Goal: Task Accomplishment & Management: Manage account settings

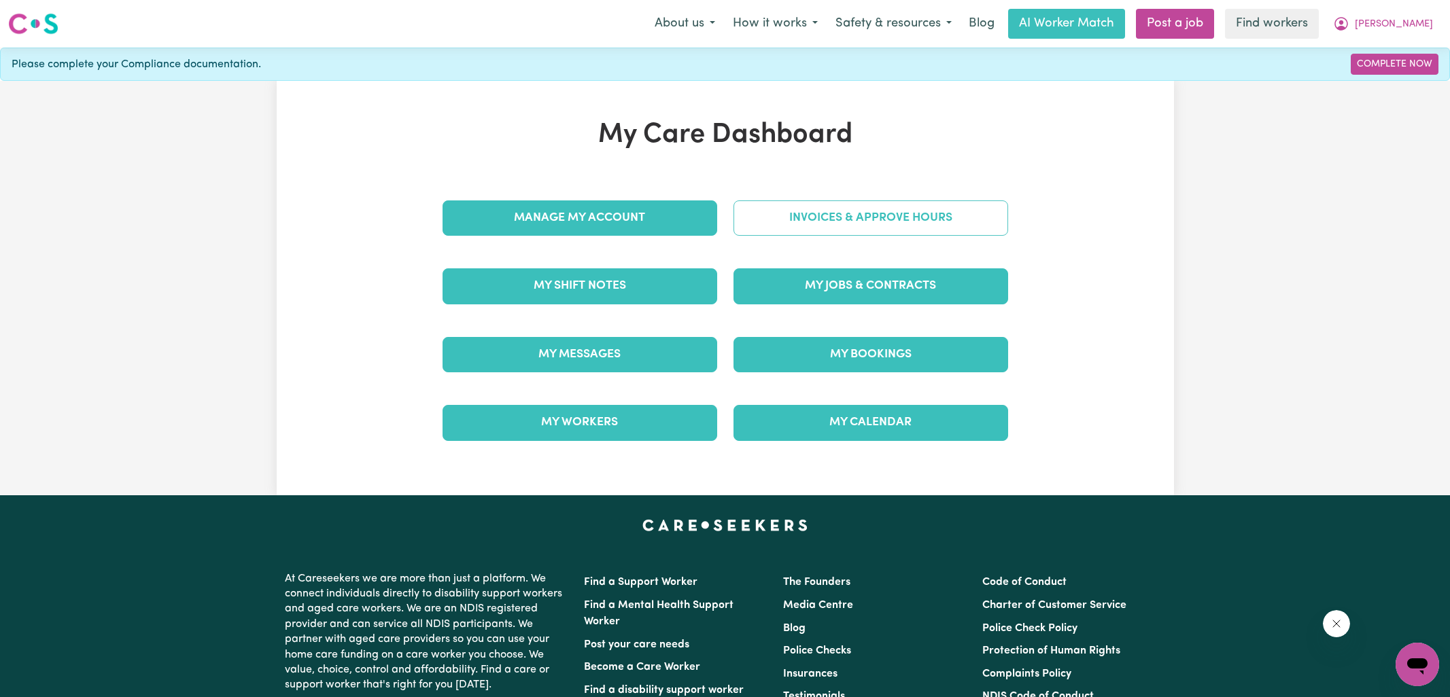
click at [776, 213] on link "Invoices & Approve Hours" at bounding box center [870, 217] width 275 height 35
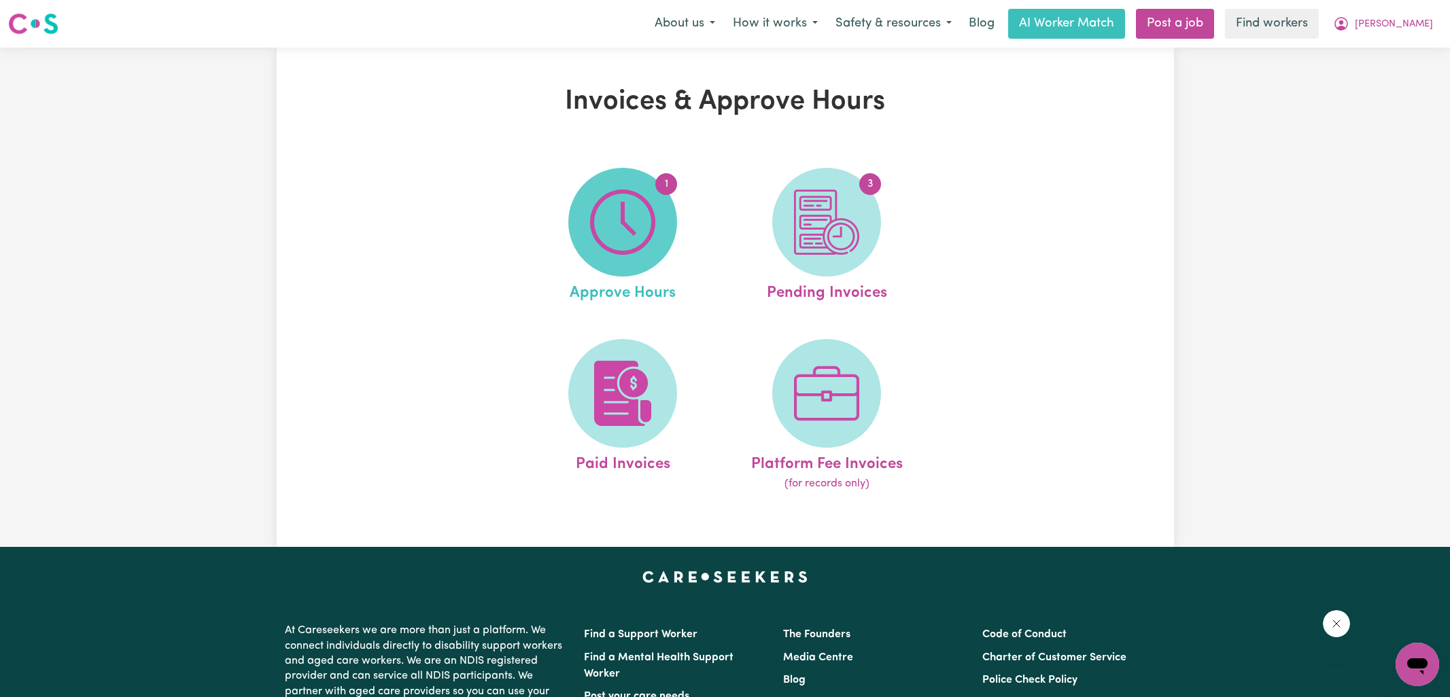
click at [601, 210] on img at bounding box center [622, 222] width 65 height 65
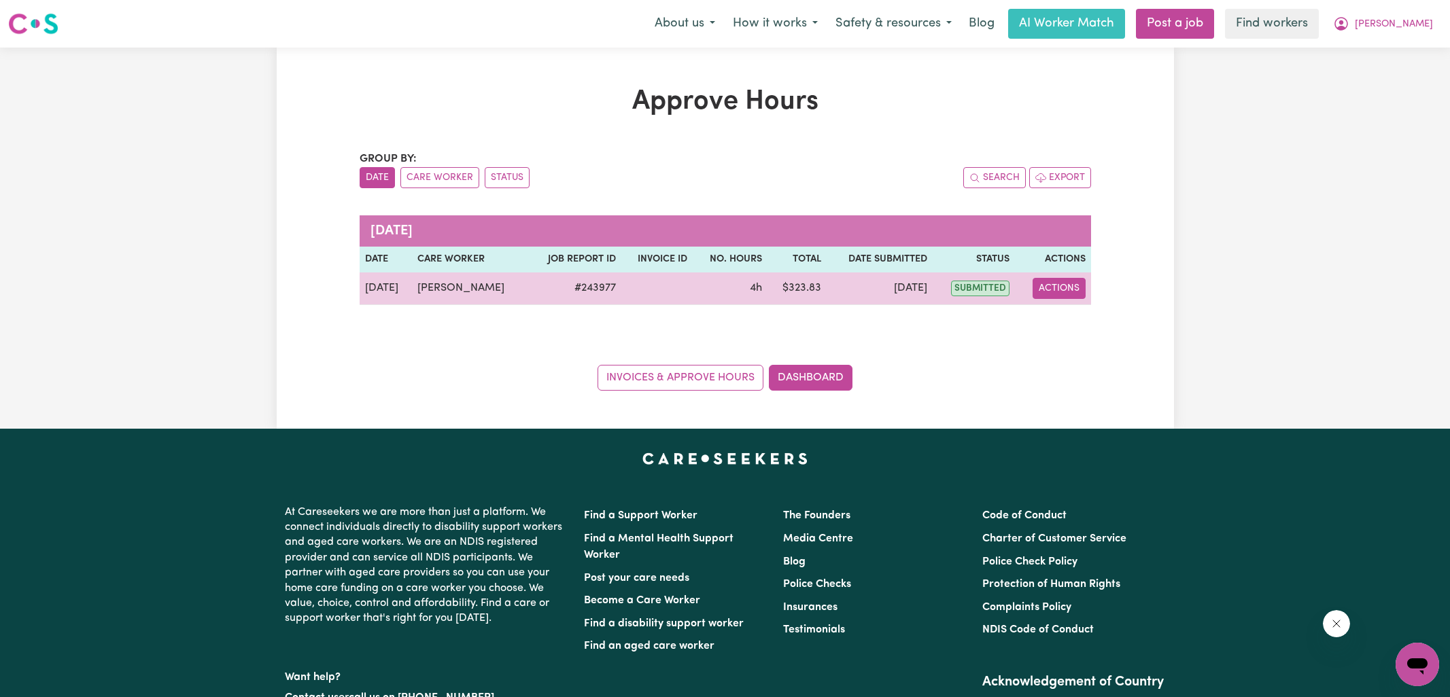
click at [1063, 287] on button "Actions" at bounding box center [1058, 288] width 53 height 21
click at [1063, 310] on link "View Job Report" at bounding box center [1092, 319] width 116 height 27
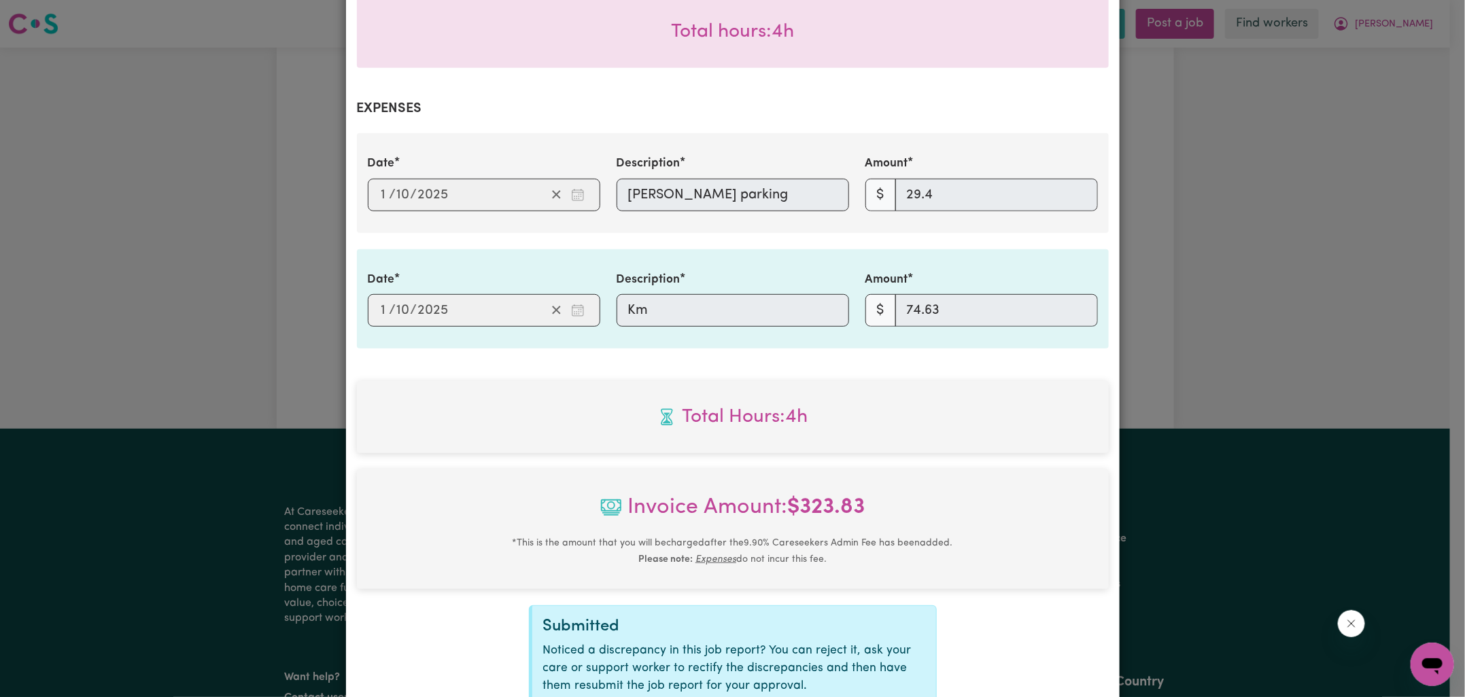
scroll to position [565, 0]
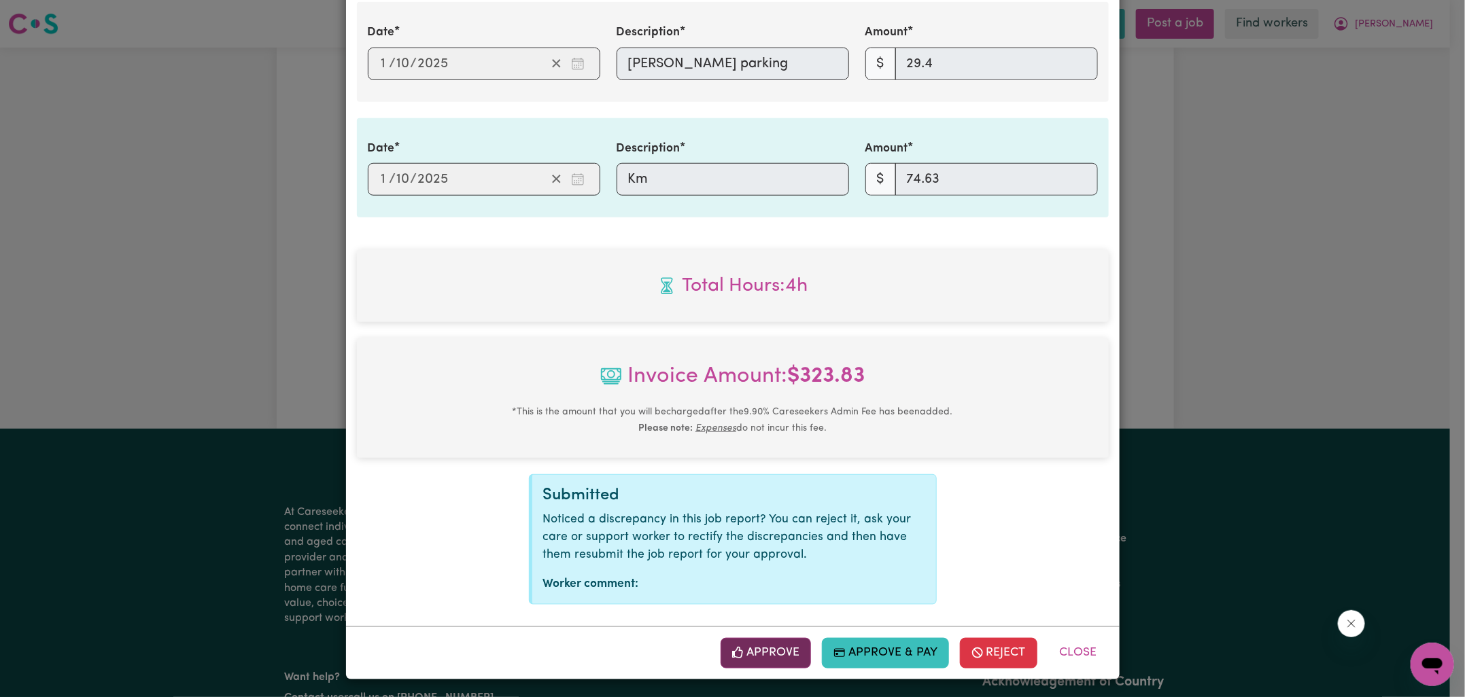
click at [762, 648] on button "Approve" at bounding box center [765, 653] width 91 height 30
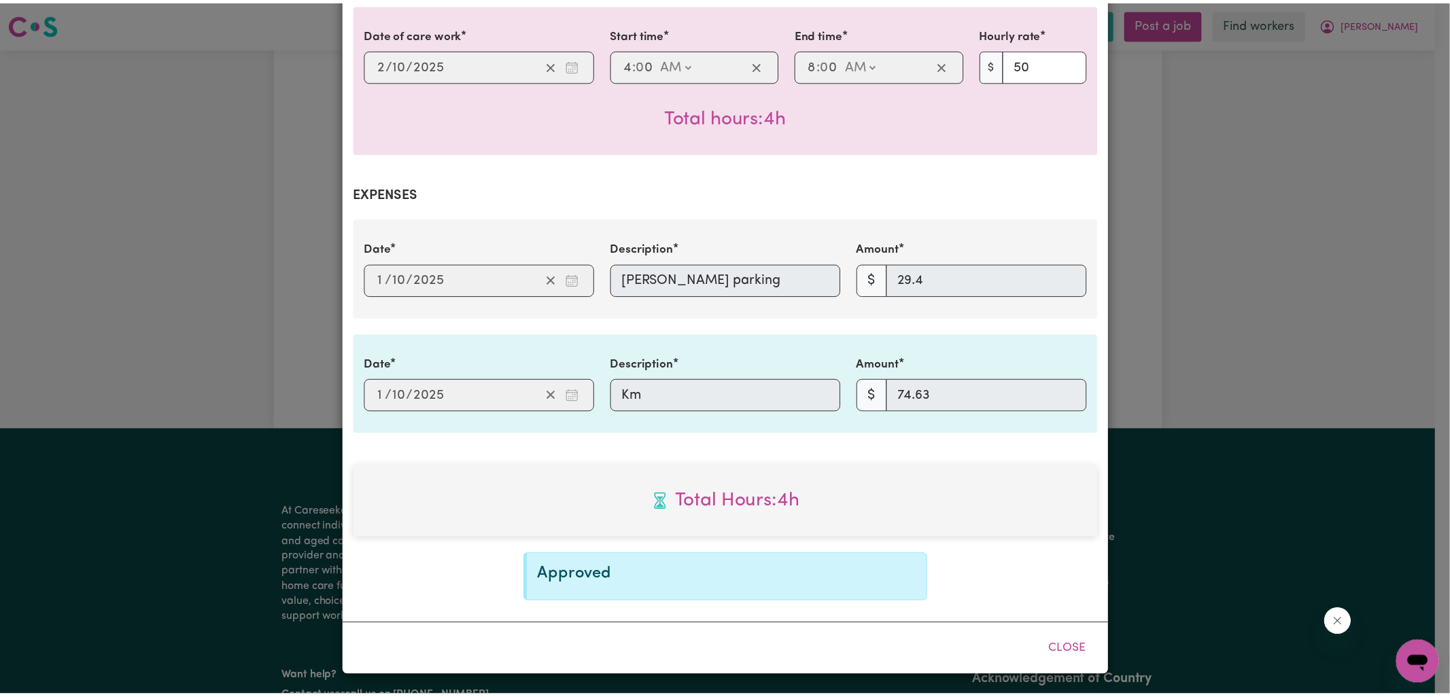
scroll to position [347, 0]
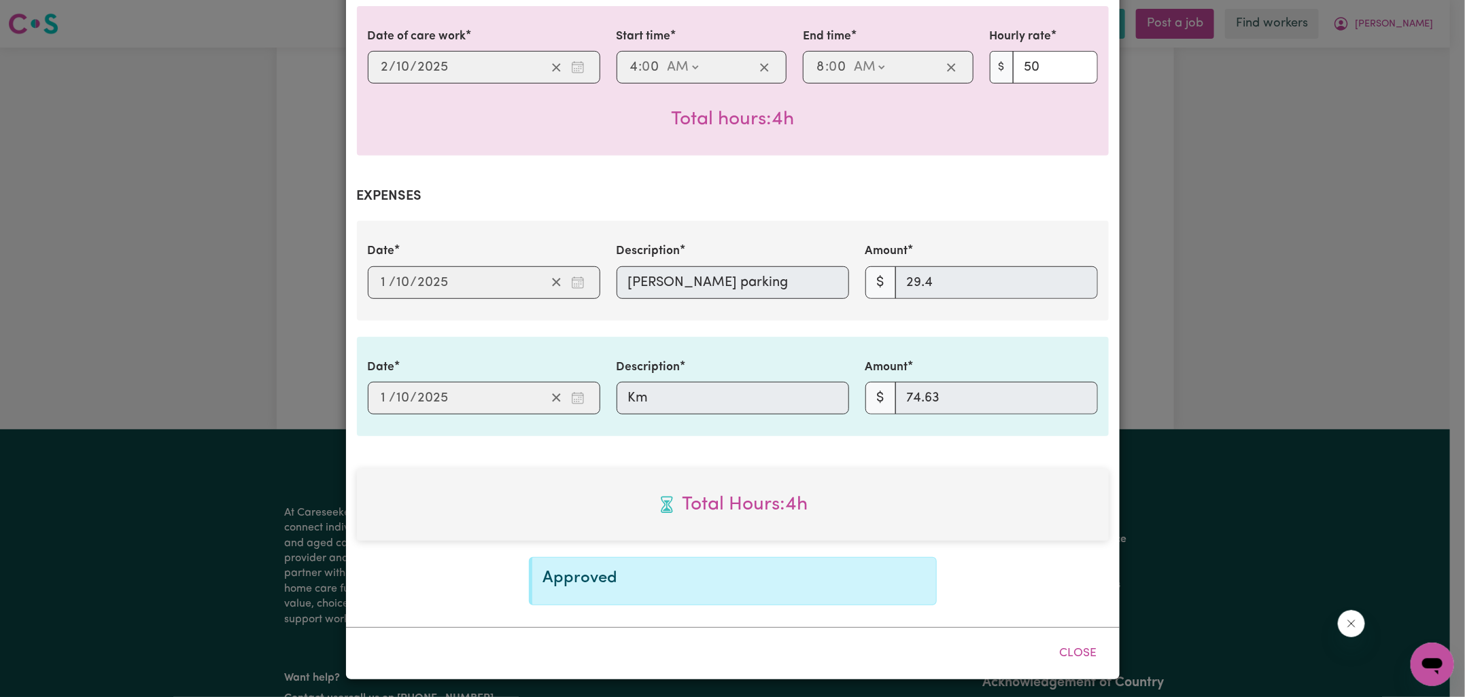
click at [1250, 147] on div "Job Report # 243977 - [PERSON_NAME] Summary Job report # 243977 Client name: [P…" at bounding box center [732, 348] width 1465 height 697
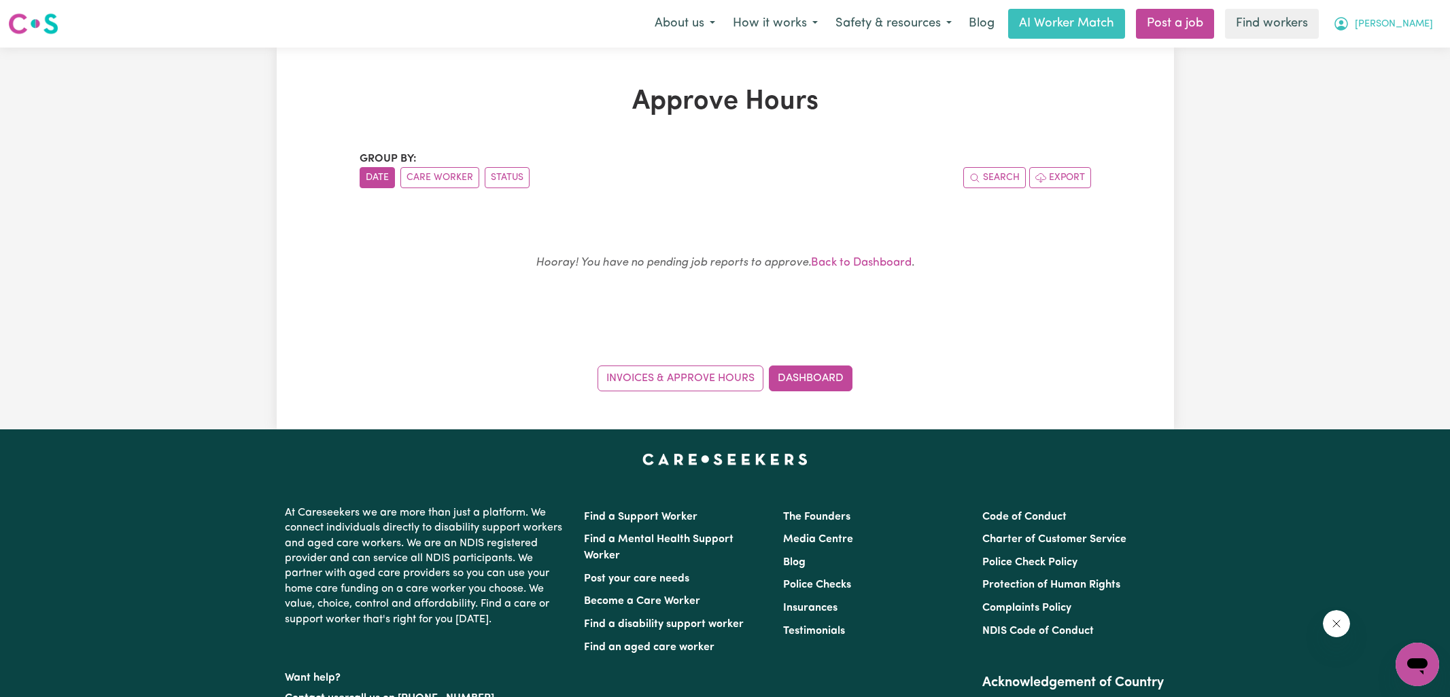
click at [1349, 24] on icon "My Account" at bounding box center [1341, 24] width 16 height 16
click at [1359, 84] on link "Logout" at bounding box center [1386, 78] width 107 height 26
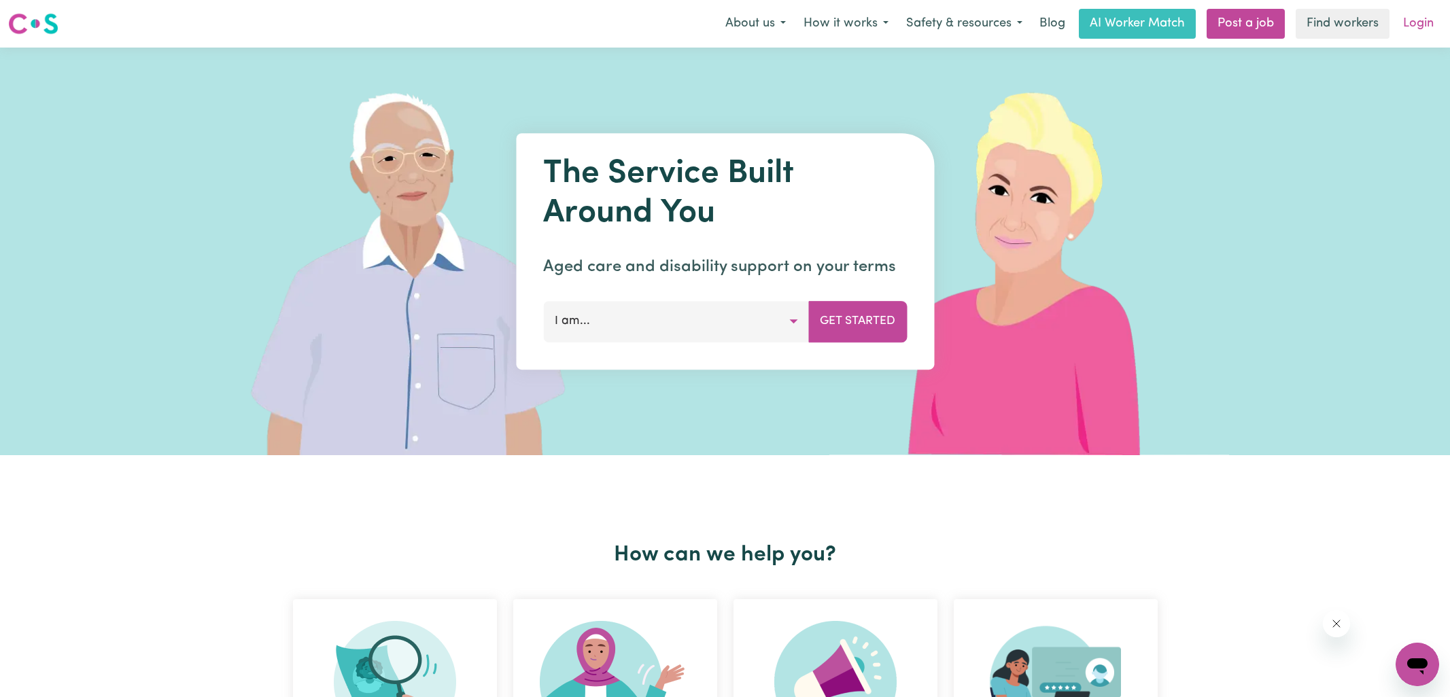
click at [1427, 24] on link "Login" at bounding box center [1418, 24] width 47 height 30
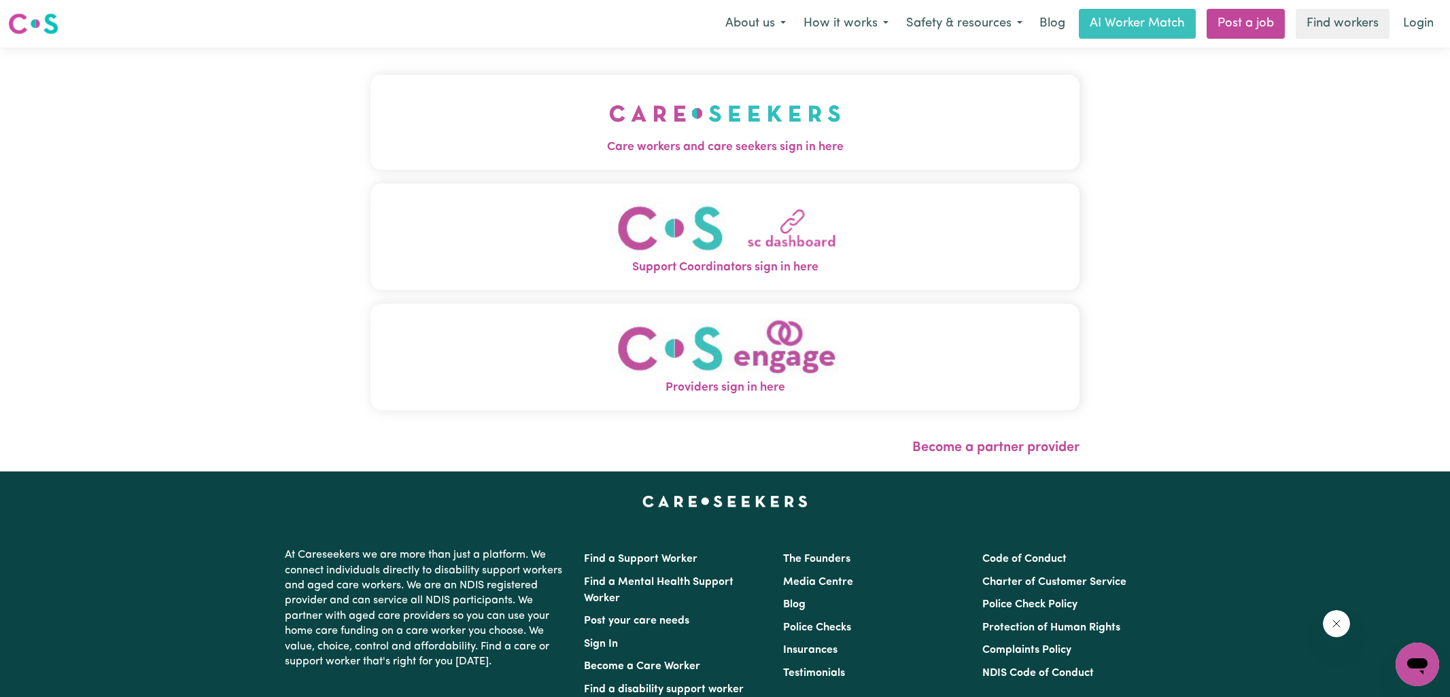
click at [689, 131] on img "Care workers and care seekers sign in here" at bounding box center [725, 113] width 232 height 50
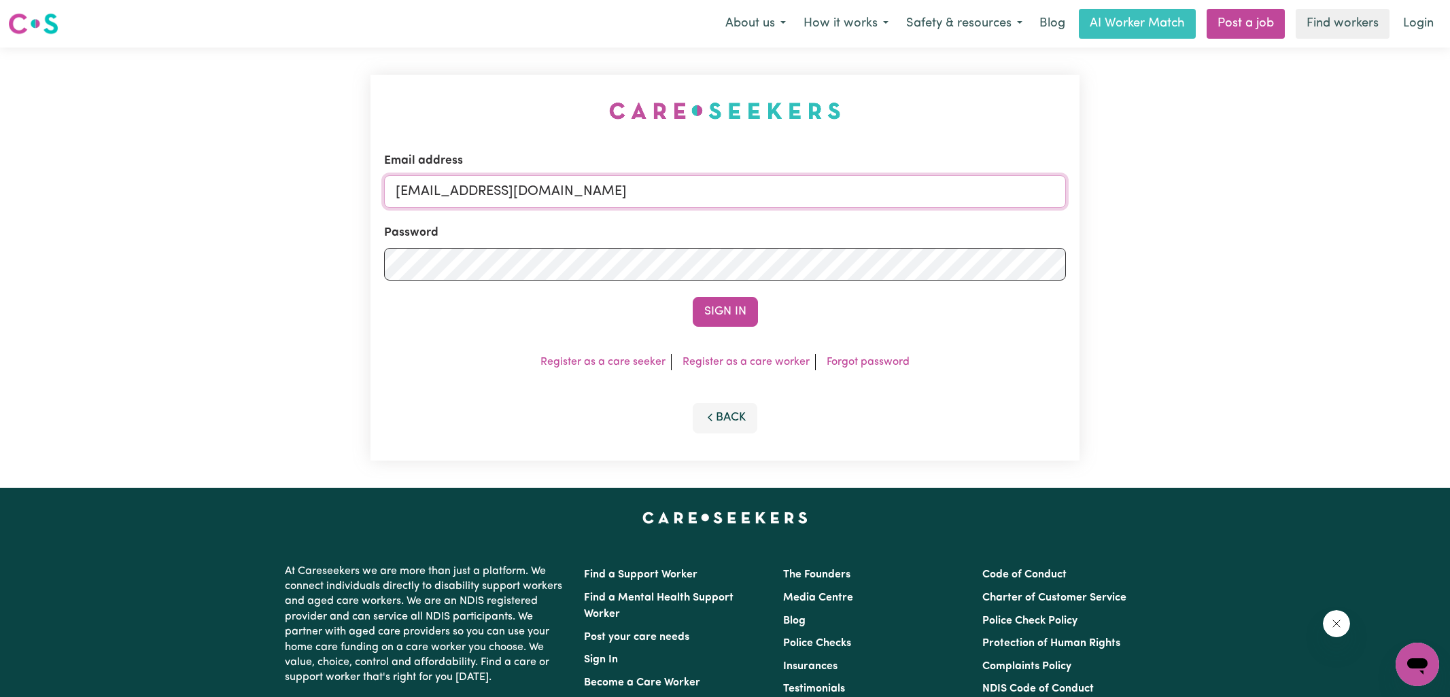
drag, startPoint x: 479, startPoint y: 190, endPoint x: 904, endPoint y: 222, distance: 426.0
click at [904, 222] on form "Email address [EMAIL_ADDRESS][DOMAIN_NAME] Password Sign In" at bounding box center [725, 239] width 682 height 175
paste input "RebeccaDaltonHCK"
type input "[EMAIL_ADDRESS][DOMAIN_NAME]"
click at [913, 150] on div "Email address [EMAIL_ADDRESS][DOMAIN_NAME] Password Sign In Register as a care …" at bounding box center [724, 268] width 709 height 386
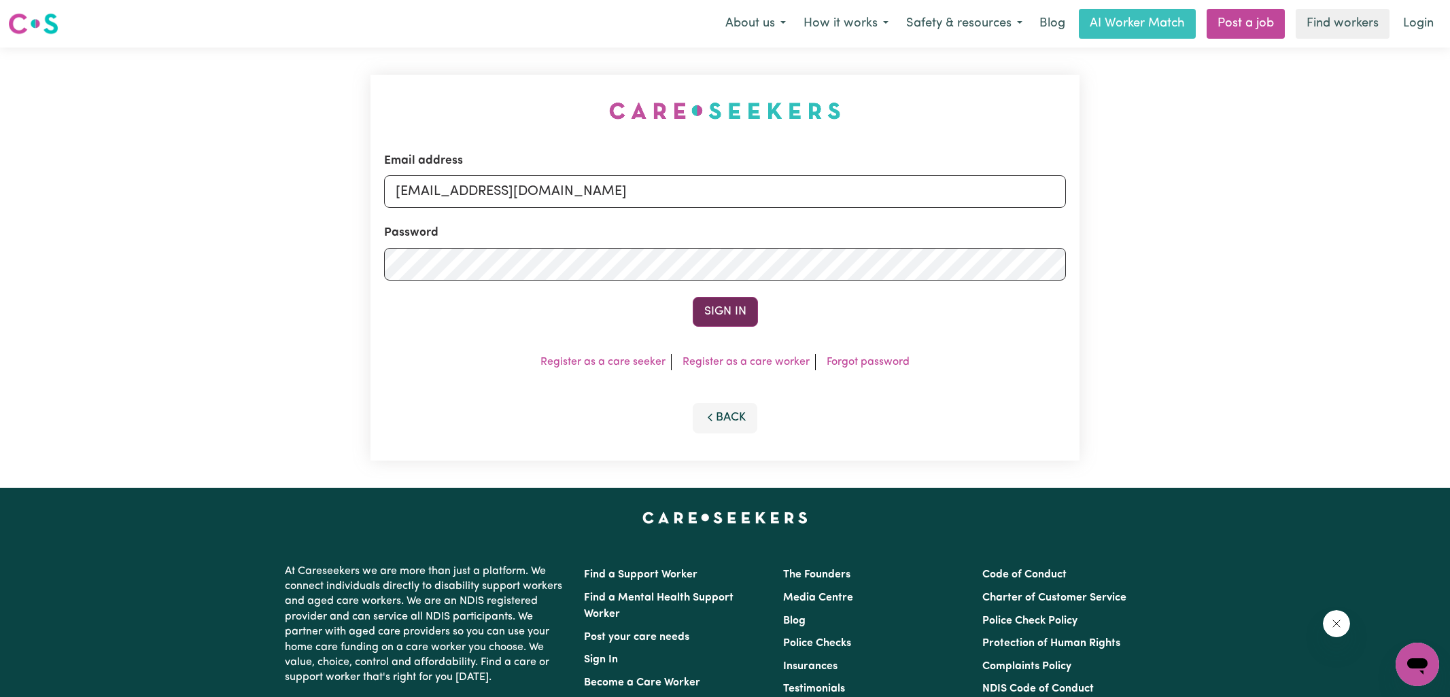
click at [729, 312] on button "Sign In" at bounding box center [725, 312] width 65 height 30
